Goal: Contribute content: Contribute content

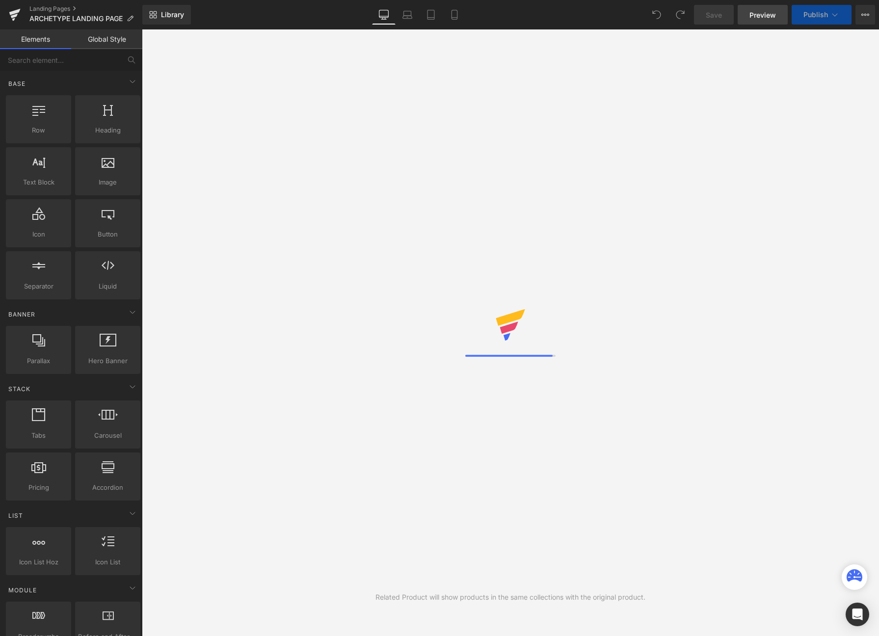
click at [763, 15] on span "Preview" at bounding box center [763, 15] width 27 height 10
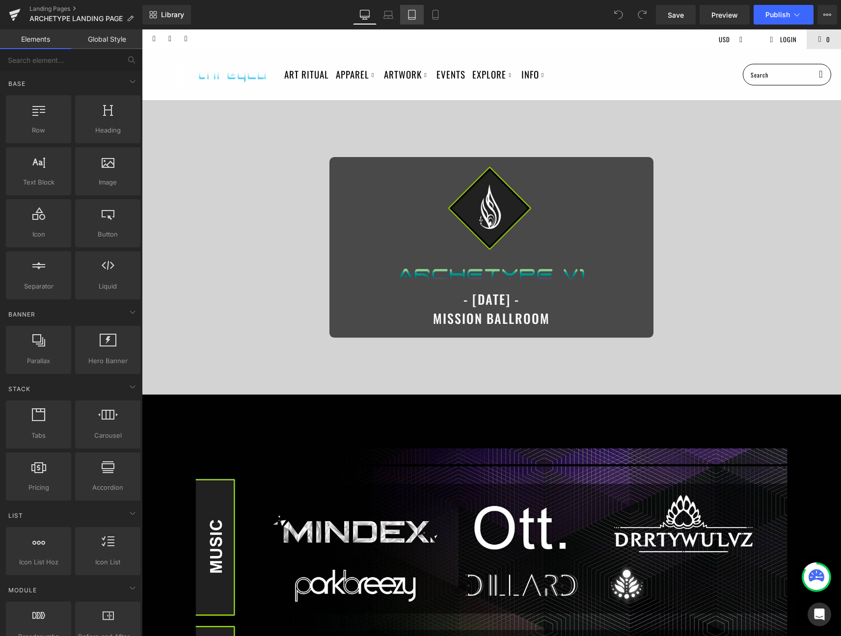
click at [409, 16] on icon at bounding box center [412, 15] width 10 height 10
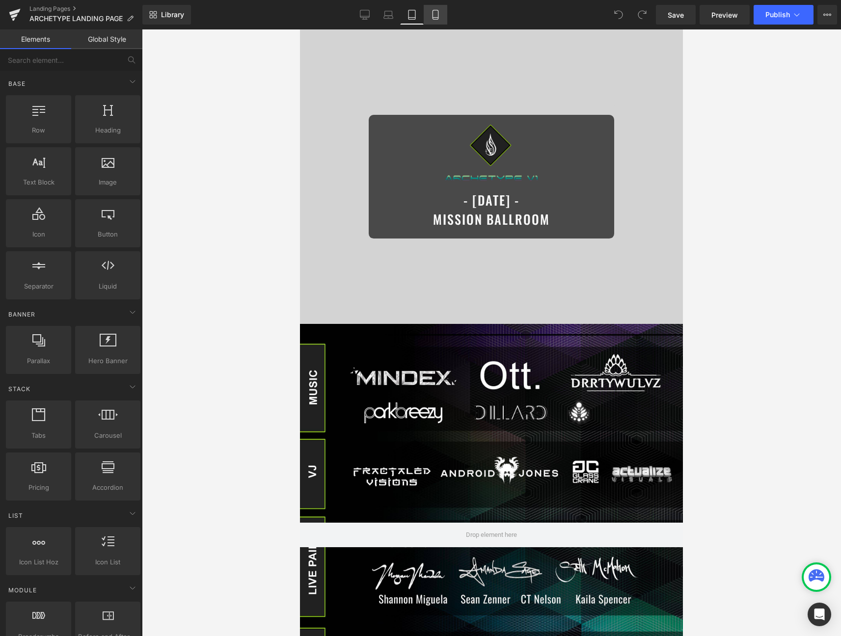
click at [437, 15] on icon at bounding box center [435, 15] width 10 height 10
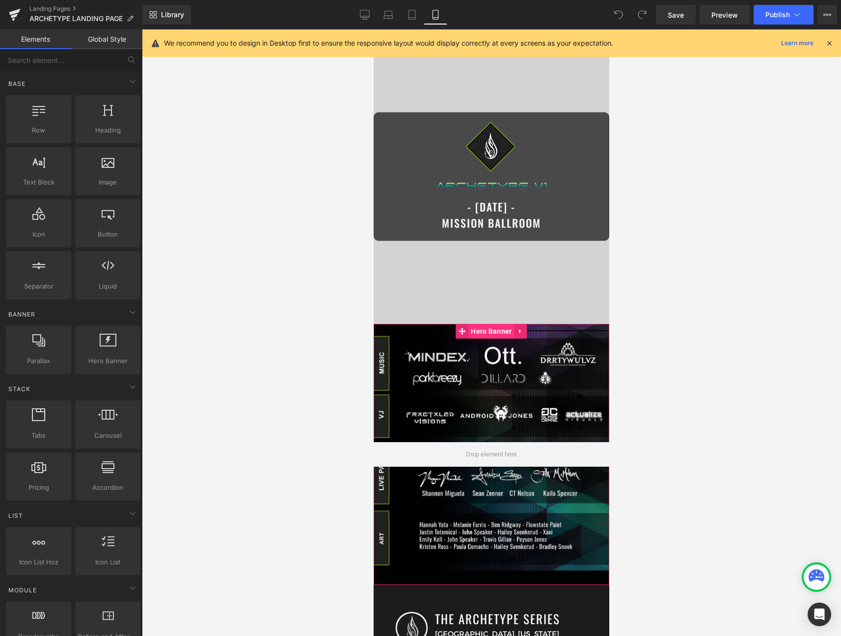
click at [501, 337] on span "Hero Banner" at bounding box center [491, 331] width 46 height 15
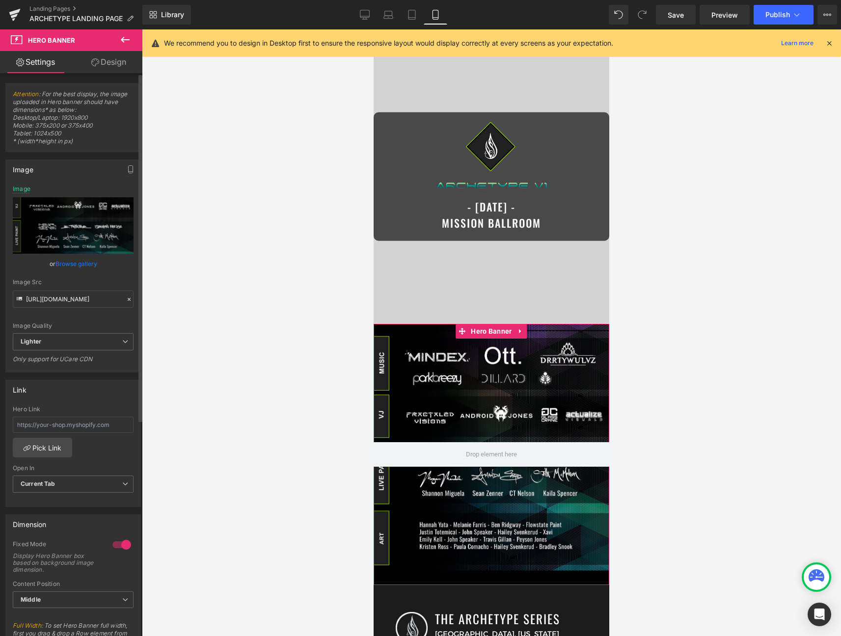
click at [71, 261] on link "Browse gallery" at bounding box center [76, 263] width 42 height 17
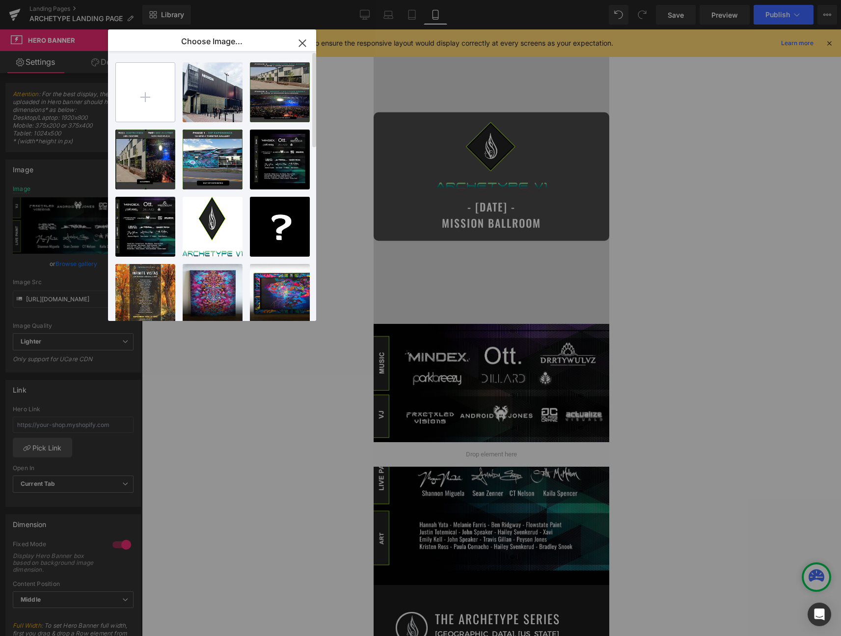
click at [138, 70] on input "file" at bounding box center [145, 92] width 59 height 59
type input "C:\fakepath\mobile.jpg"
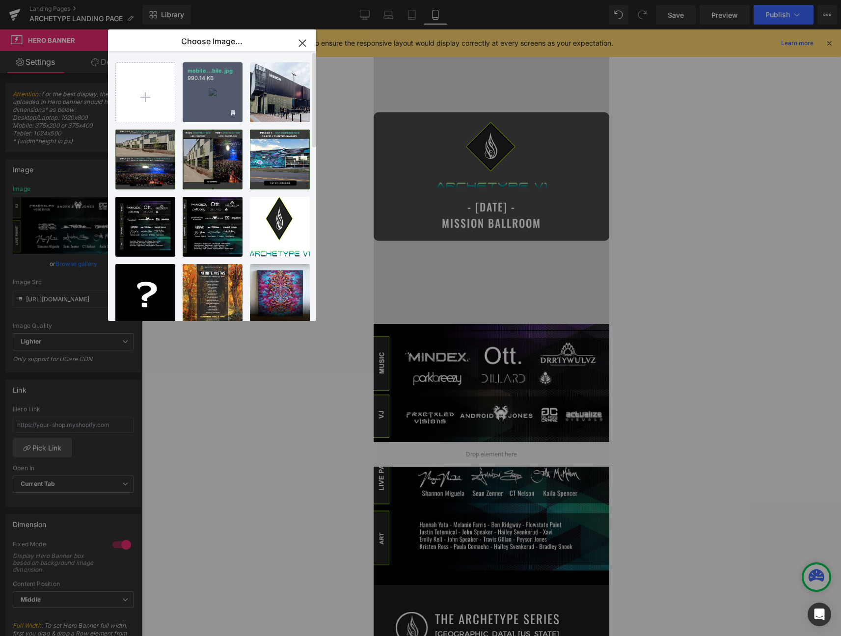
click at [223, 90] on div "mobile...bile.jpg 990.14 KB" at bounding box center [213, 92] width 60 height 60
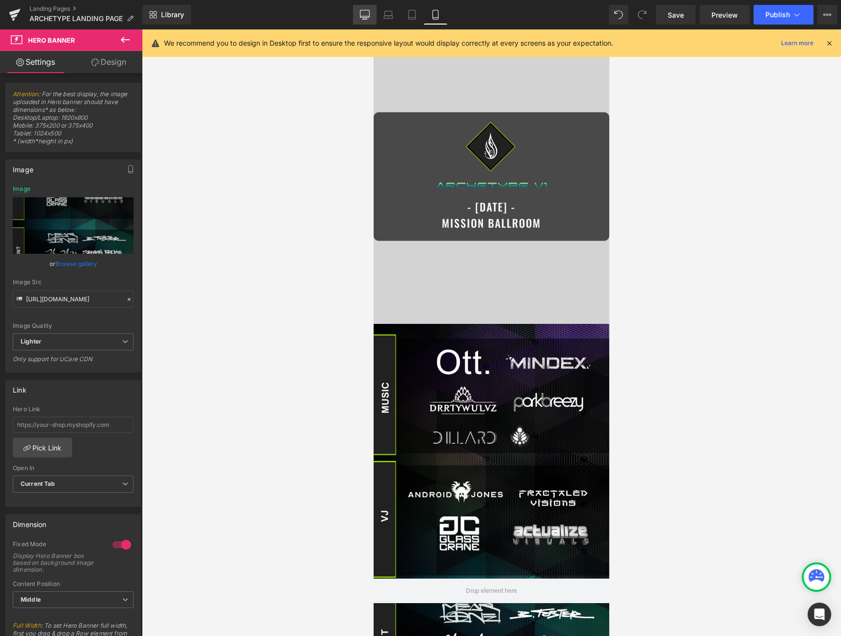
click at [355, 9] on link "Desktop" at bounding box center [365, 15] width 24 height 20
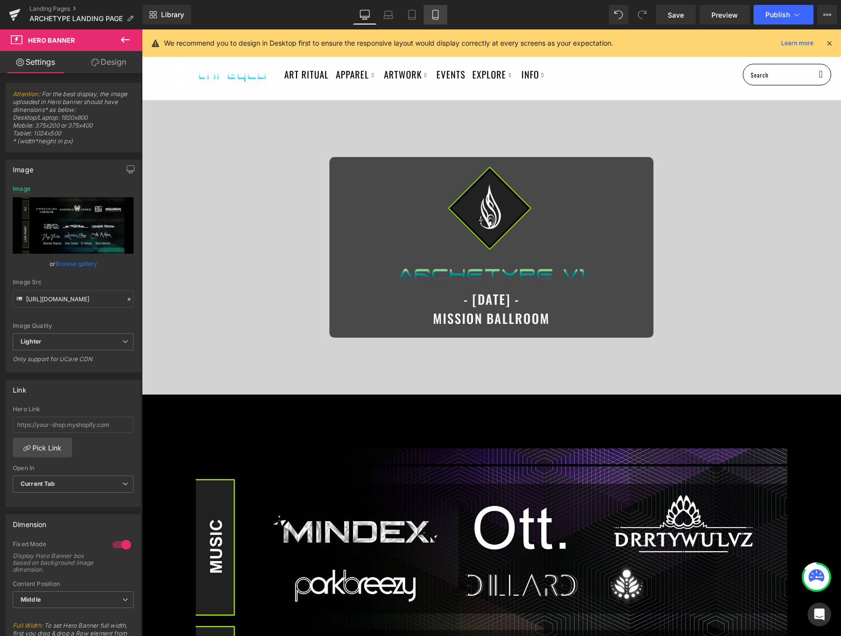
click at [432, 14] on icon at bounding box center [434, 14] width 5 height 9
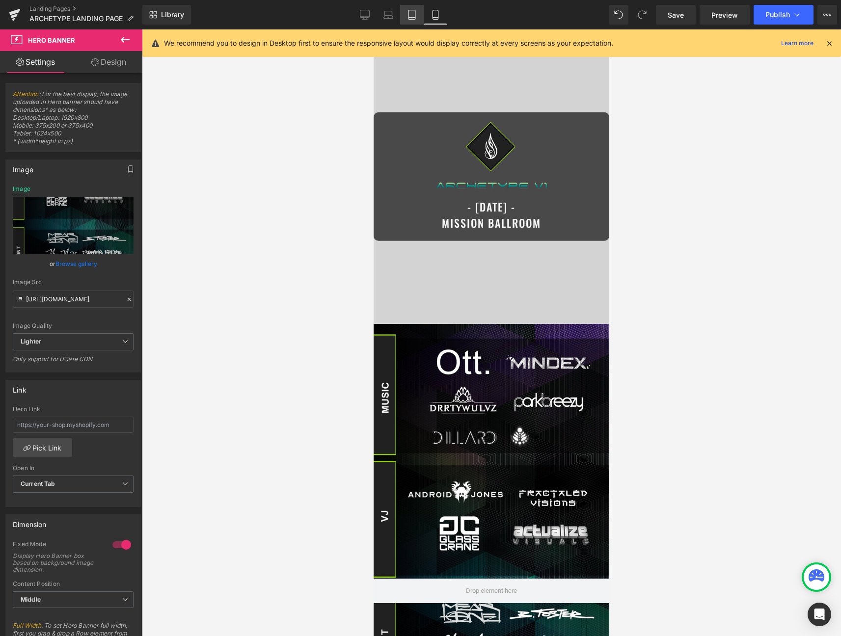
click at [412, 10] on icon at bounding box center [412, 15] width 10 height 10
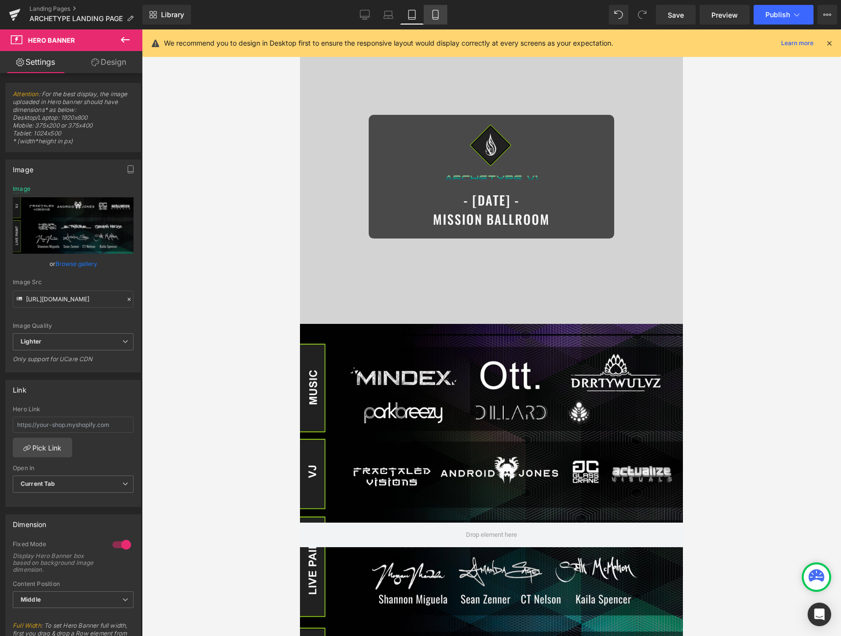
click at [431, 16] on icon at bounding box center [435, 15] width 10 height 10
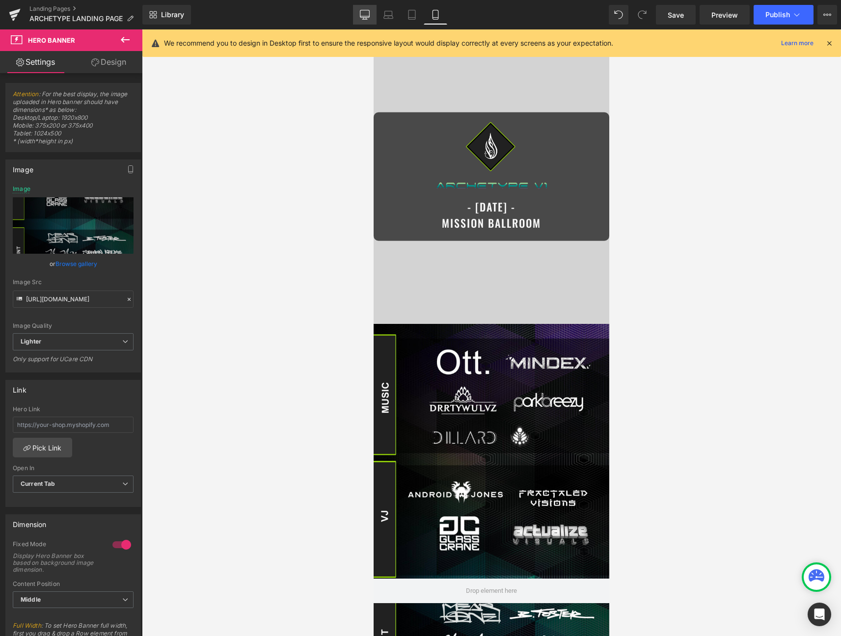
click at [356, 17] on link "Desktop" at bounding box center [365, 15] width 24 height 20
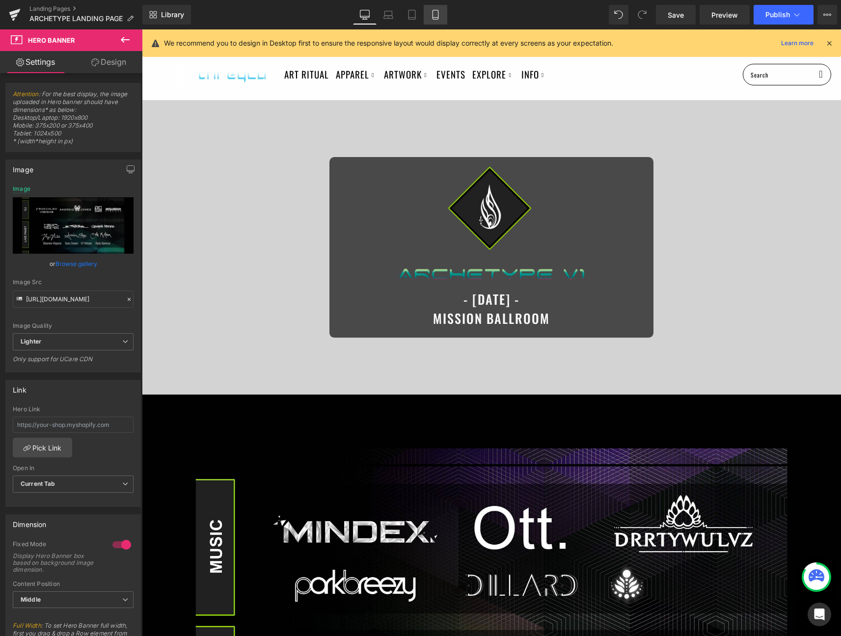
click at [438, 17] on icon at bounding box center [435, 15] width 10 height 10
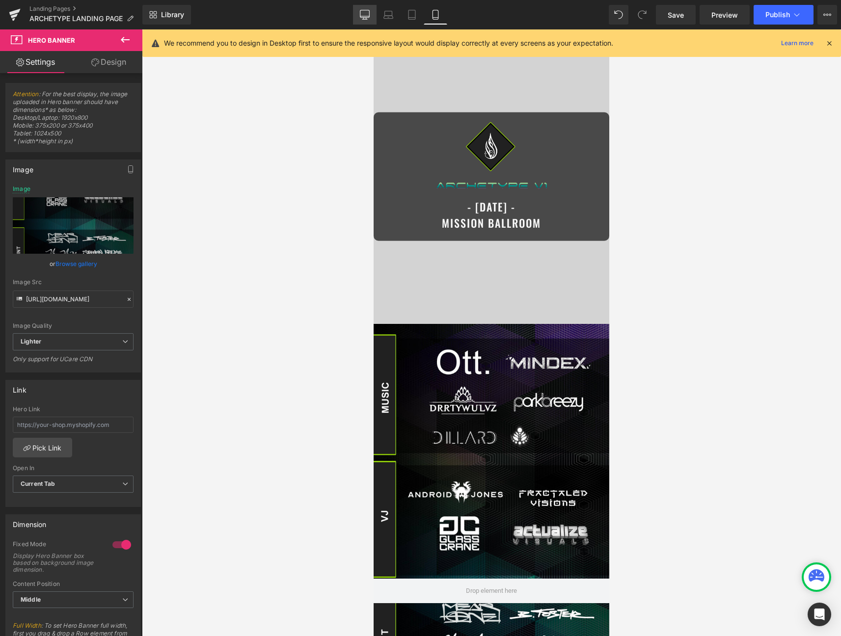
click at [356, 16] on link "Desktop" at bounding box center [365, 15] width 24 height 20
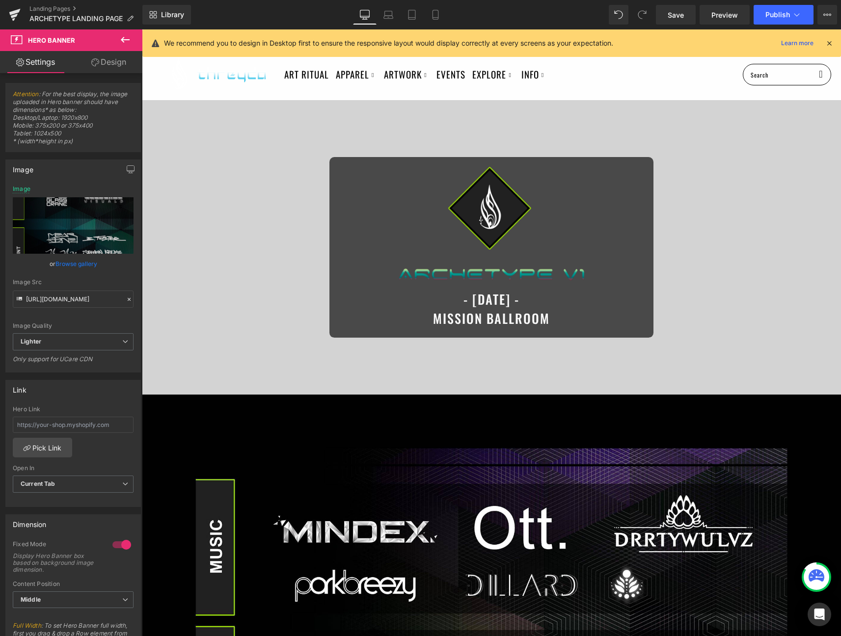
scroll to position [71, 0]
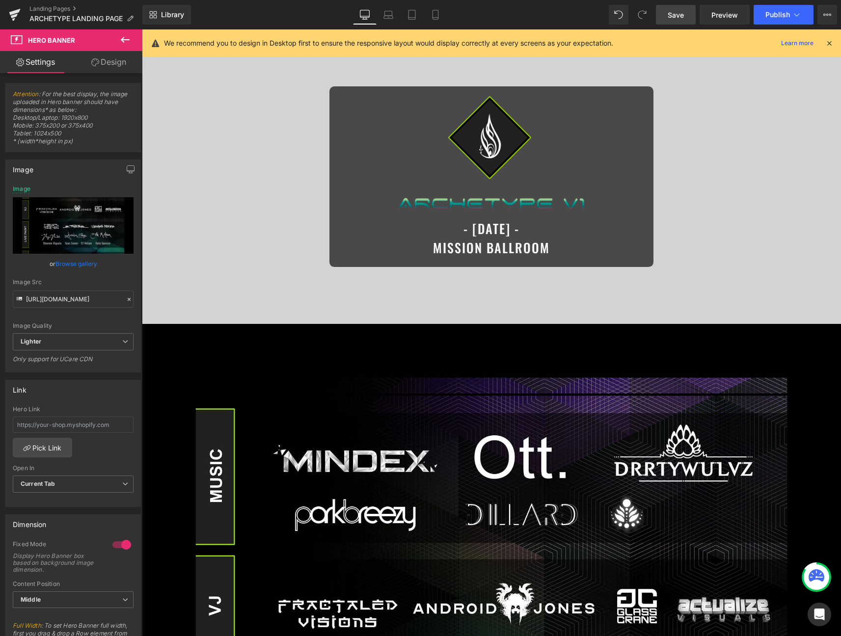
click at [682, 15] on span "Save" at bounding box center [676, 15] width 16 height 10
click at [440, 14] on link "Mobile" at bounding box center [436, 15] width 24 height 20
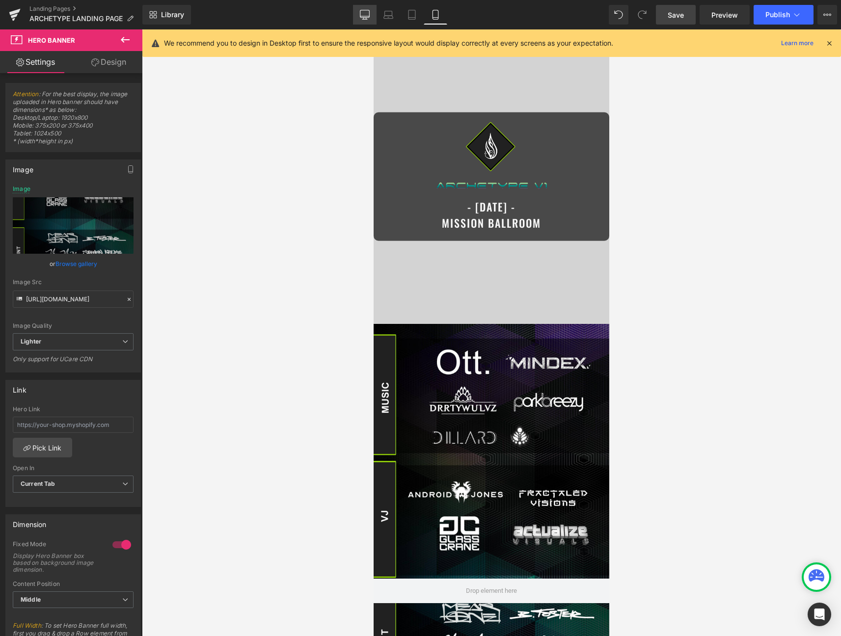
click at [370, 11] on link "Desktop" at bounding box center [365, 15] width 24 height 20
type input "[URL][DOMAIN_NAME]"
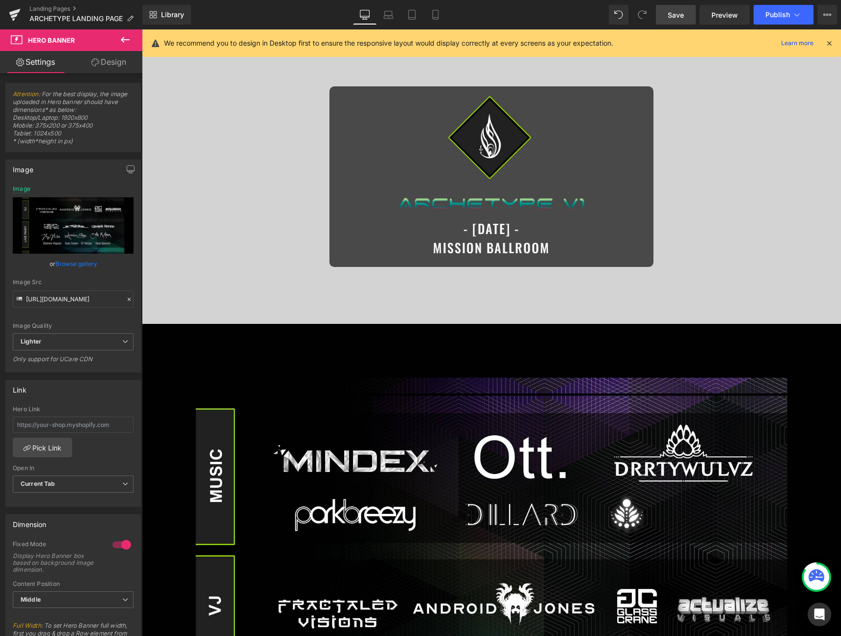
click at [681, 7] on link "Save" at bounding box center [676, 15] width 40 height 20
